Goal: Browse casually

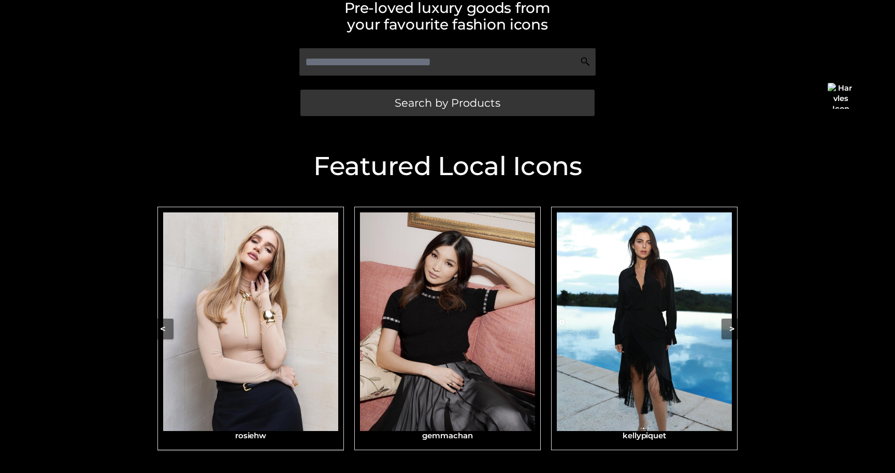
scroll to position [307, 0]
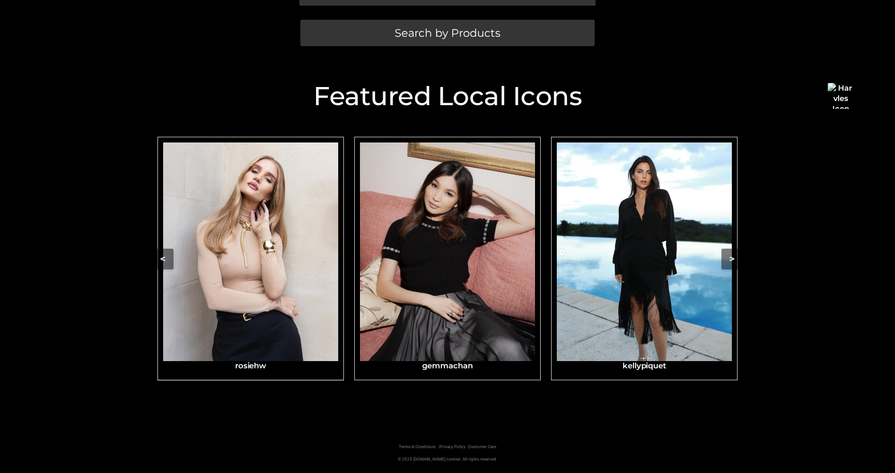
click at [252, 253] on img "Carousel Navigation" at bounding box center [250, 252] width 175 height 219
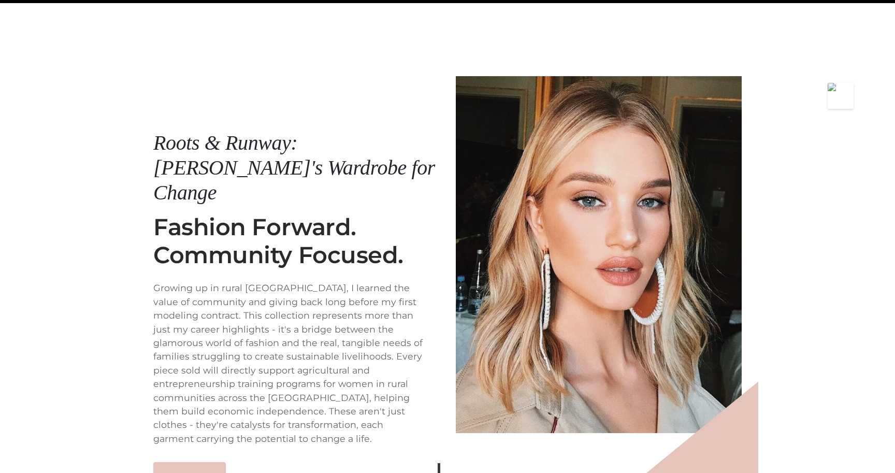
scroll to position [124, 0]
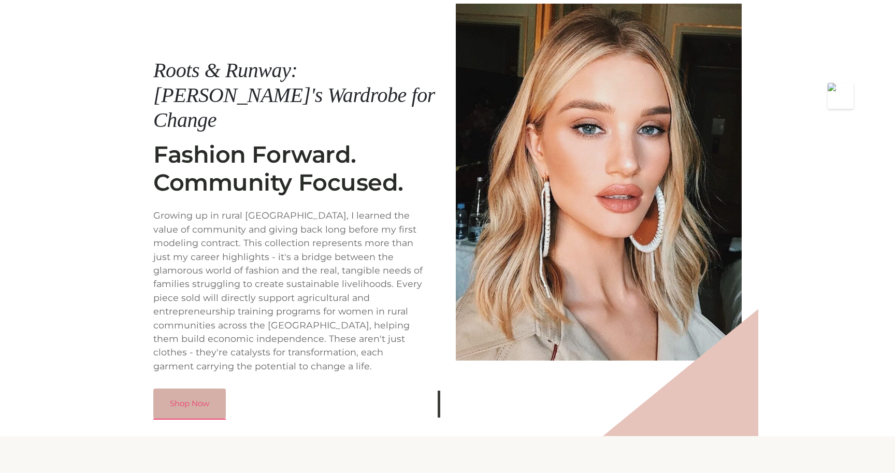
click at [207, 389] on link "Shop Now" at bounding box center [189, 404] width 73 height 30
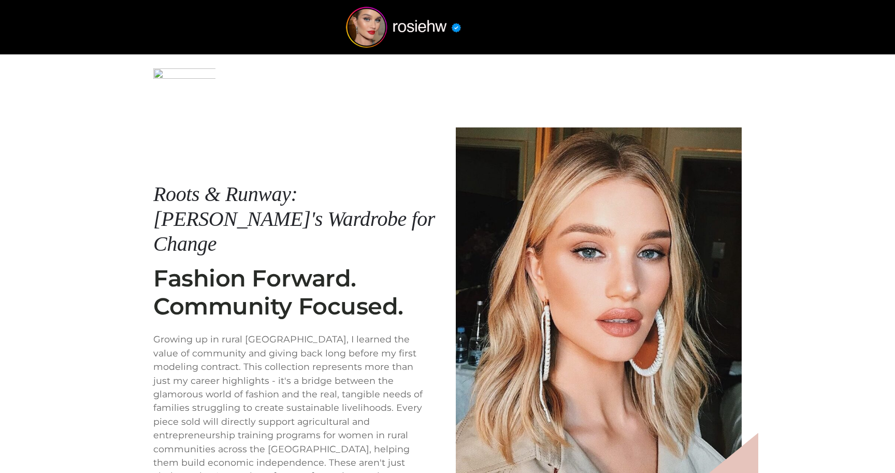
scroll to position [124, 0]
